Goal: Check status: Check status

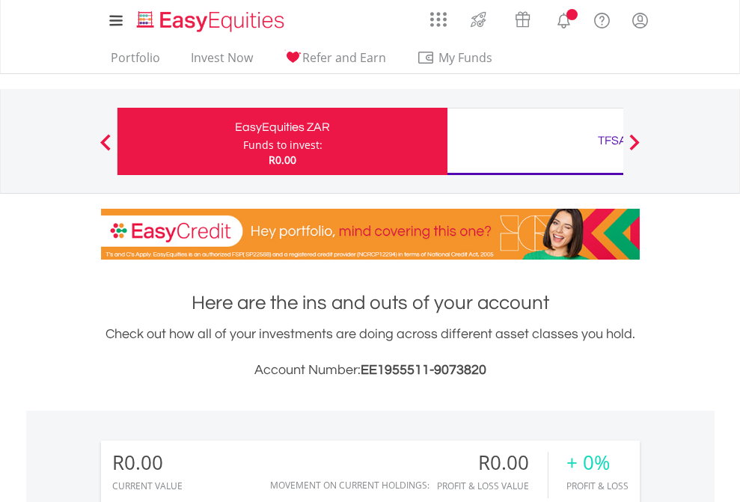
scroll to position [144, 235]
click at [243, 141] on div "Funds to invest:" at bounding box center [282, 145] width 79 height 15
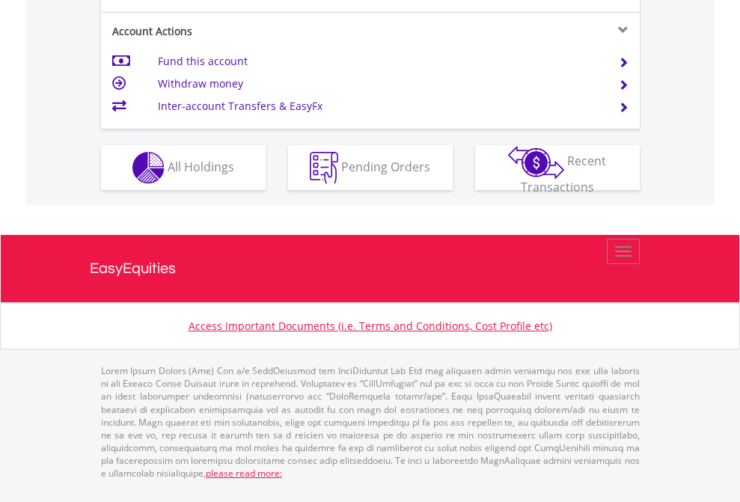
scroll to position [1404, 0]
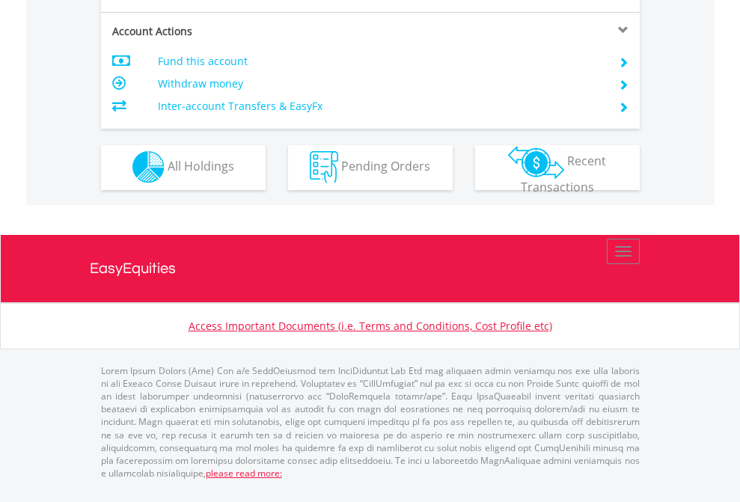
scroll to position [1399, 0]
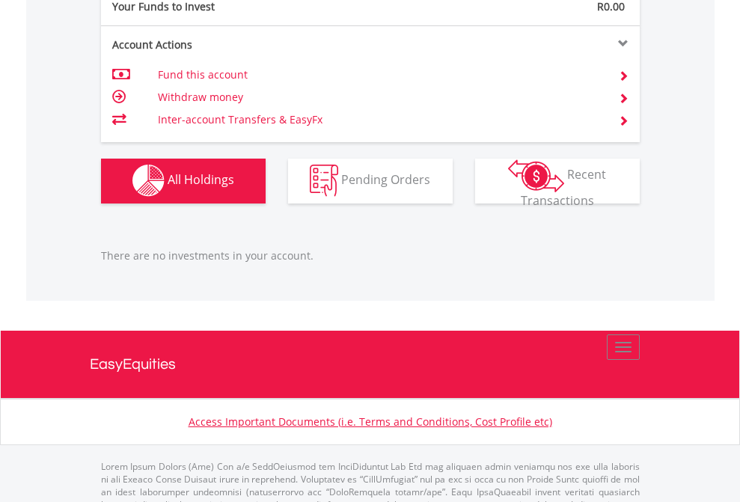
scroll to position [1481, 0]
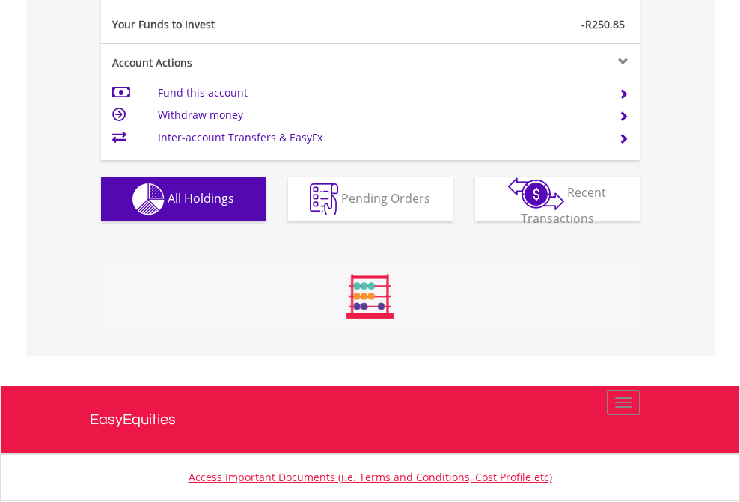
scroll to position [144, 235]
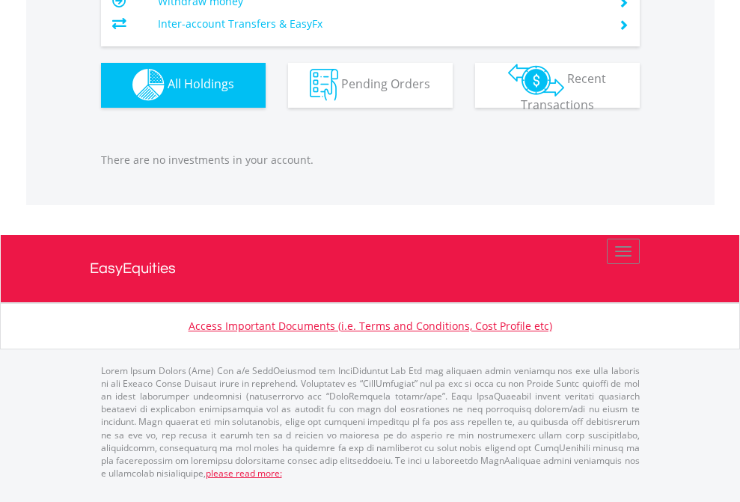
scroll to position [144, 235]
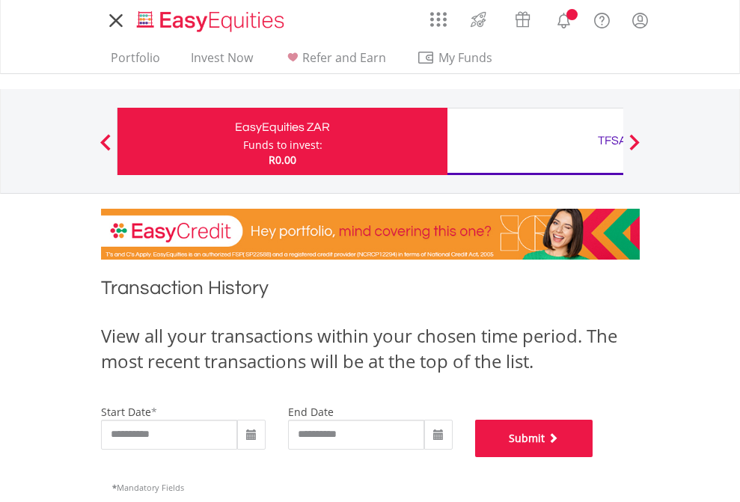
click at [593, 457] on button "Submit" at bounding box center [534, 438] width 118 height 37
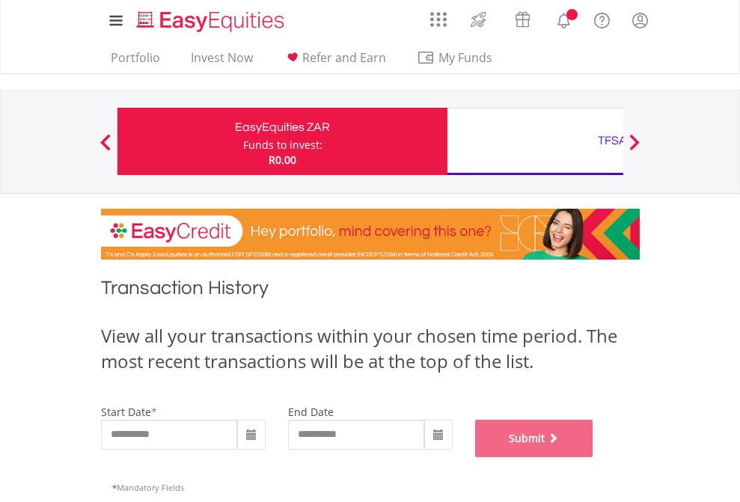
scroll to position [607, 0]
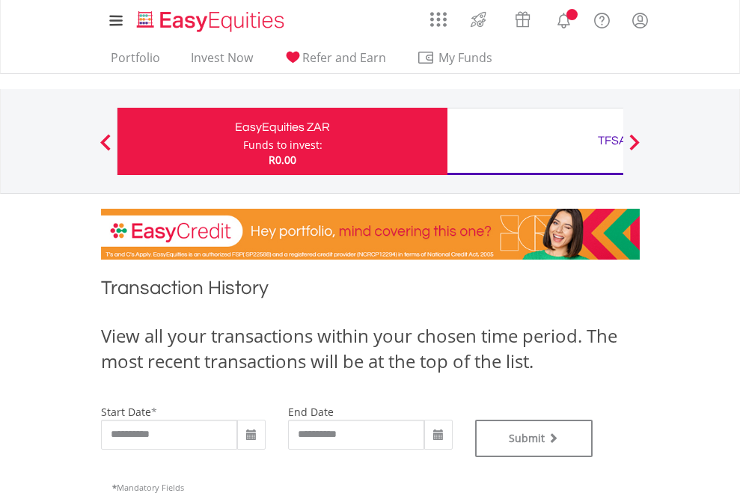
click at [535, 141] on div "TFSA" at bounding box center [612, 140] width 312 height 21
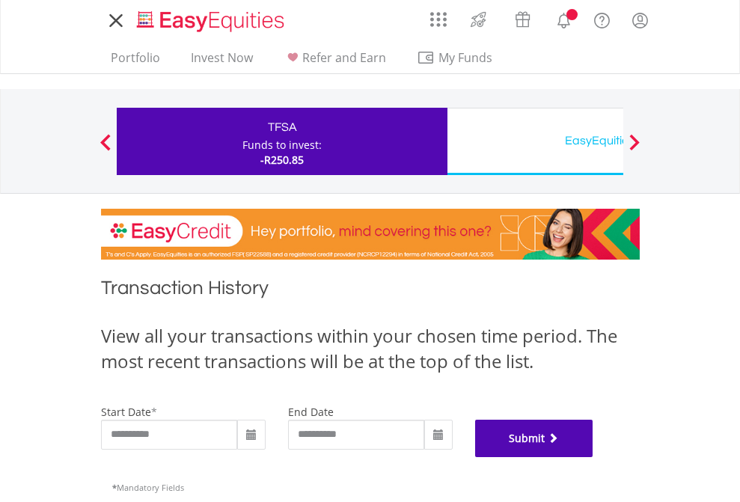
click at [593, 457] on button "Submit" at bounding box center [534, 438] width 118 height 37
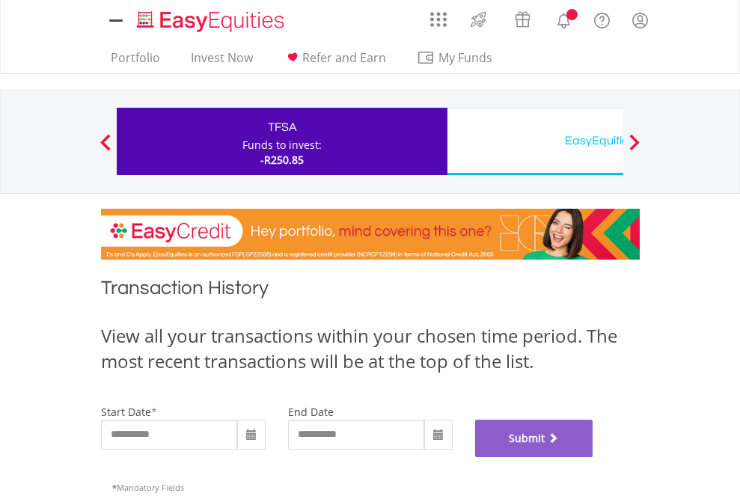
scroll to position [607, 0]
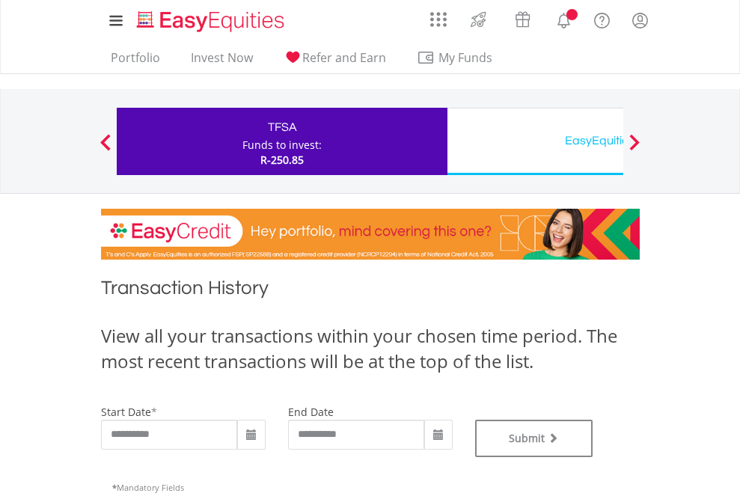
click at [535, 141] on div "EasyEquities USD" at bounding box center [612, 140] width 312 height 21
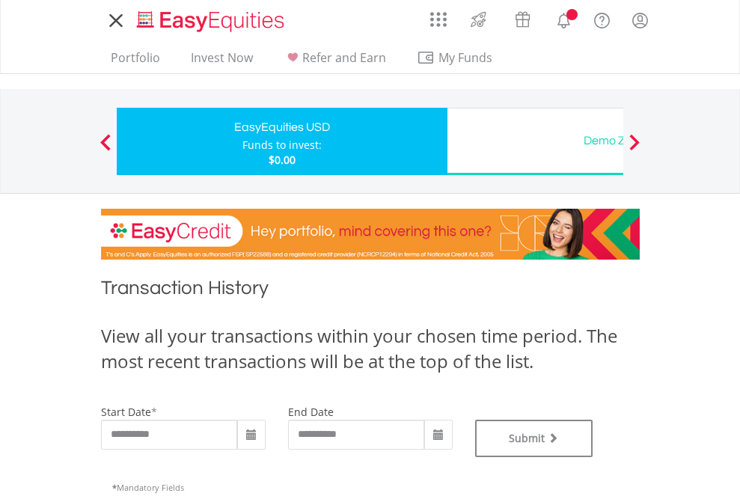
type input "**********"
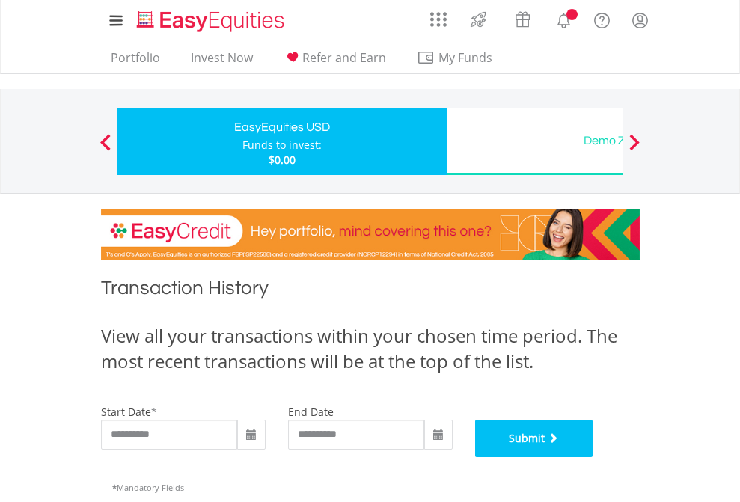
click at [593, 457] on button "Submit" at bounding box center [534, 438] width 118 height 37
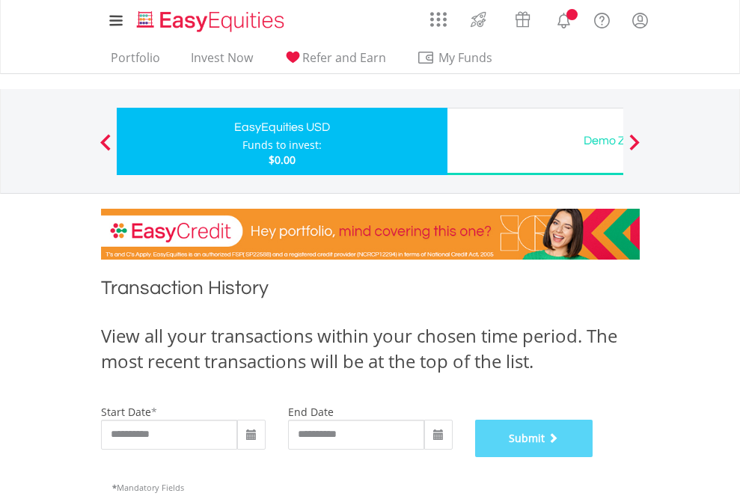
scroll to position [607, 0]
